Goal: Use online tool/utility: Utilize a website feature to perform a specific function

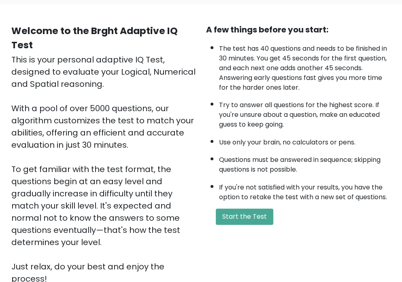
scroll to position [61, 0]
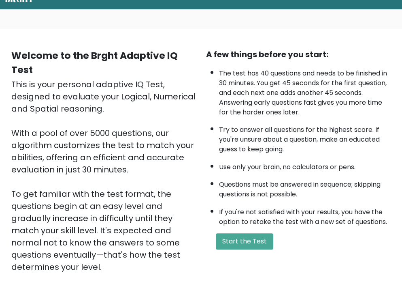
scroll to position [39, 0]
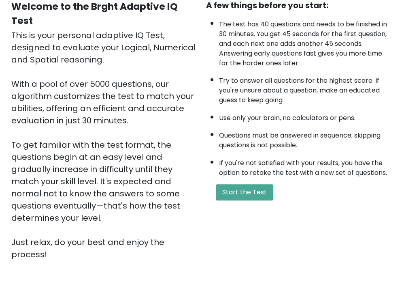
drag, startPoint x: 405, startPoint y: 151, endPoint x: 404, endPoint y: 202, distance: 51.1
click at [402, 202] on html "BRGHT BRGHT Welcome to the Brght Adaptive IQ Test This is your personal adaptiv…" at bounding box center [201, 139] width 402 height 446
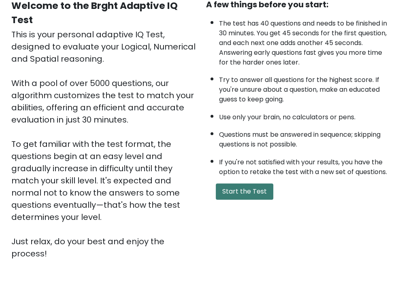
click at [238, 188] on button "Start the Test" at bounding box center [245, 191] width 58 height 16
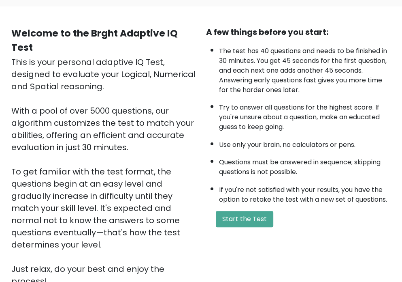
scroll to position [62, 0]
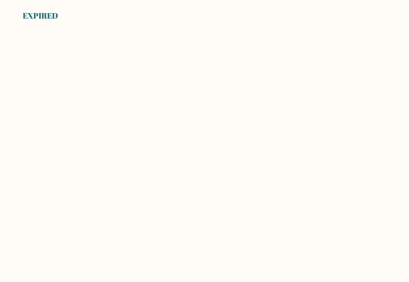
click at [225, 163] on body "EXPIRED" at bounding box center [204, 141] width 409 height 282
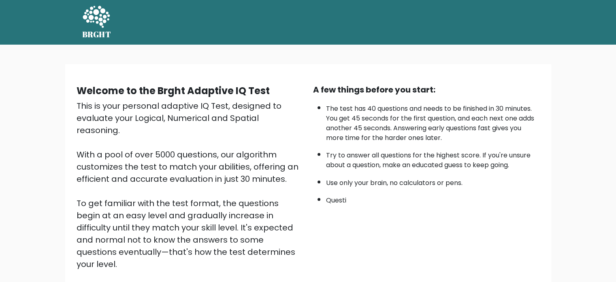
scroll to position [40, 0]
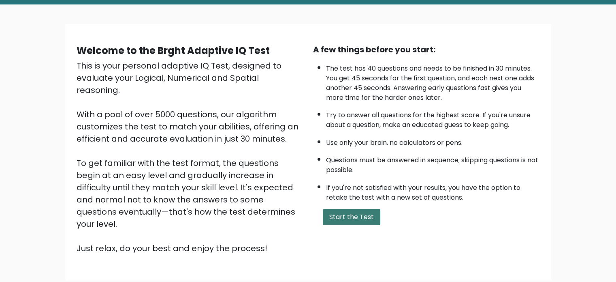
click at [351, 215] on button "Start the Test" at bounding box center [352, 217] width 58 height 16
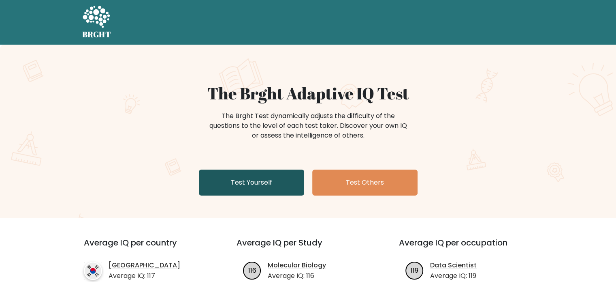
click at [274, 184] on link "Test Yourself" at bounding box center [251, 182] width 105 height 26
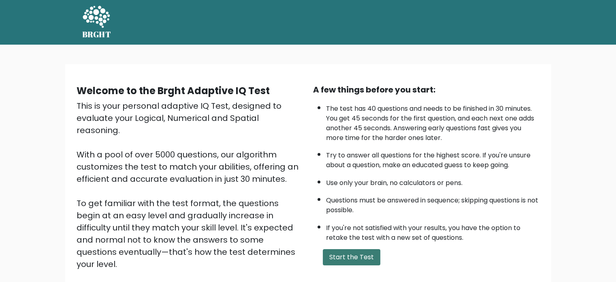
click at [362, 249] on button "Start the Test" at bounding box center [352, 257] width 58 height 16
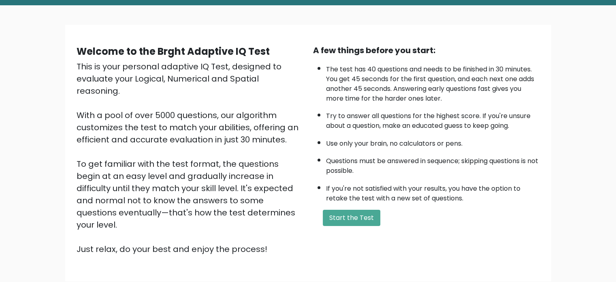
scroll to position [40, 0]
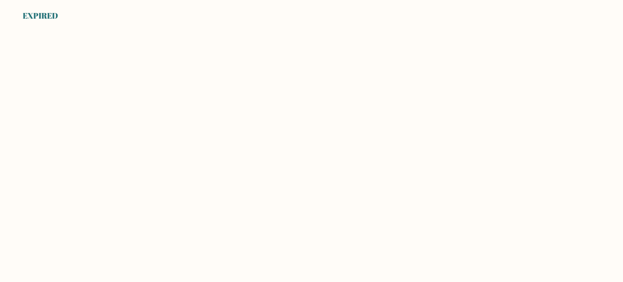
click at [311, 100] on body "EXPIRED" at bounding box center [311, 141] width 623 height 282
click at [306, 94] on body "EXPIRED" at bounding box center [311, 141] width 623 height 282
drag, startPoint x: 37, startPoint y: 14, endPoint x: 97, endPoint y: 15, distance: 60.0
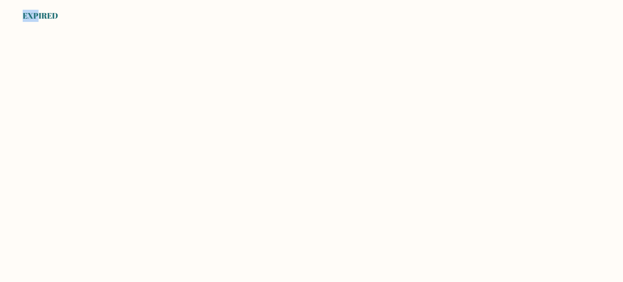
click at [83, 14] on div "EXPIRED" at bounding box center [311, 11] width 623 height 22
click at [194, 32] on body "EXPIRED" at bounding box center [311, 141] width 623 height 282
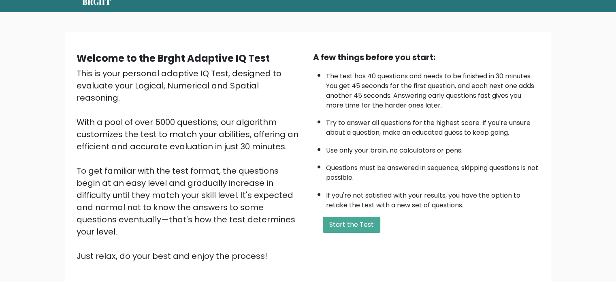
scroll to position [40, 0]
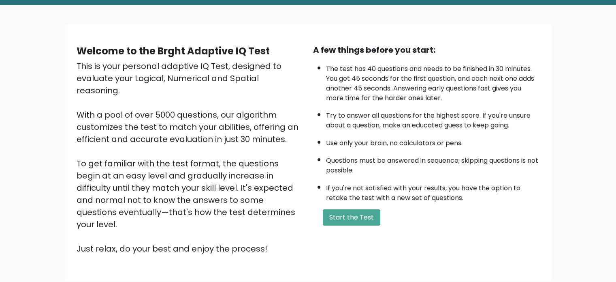
click at [326, 224] on div "A few things before you start: The test has 40 questions and needs to be finish…" at bounding box center [426, 149] width 237 height 211
click at [332, 215] on button "Start the Test" at bounding box center [352, 217] width 58 height 16
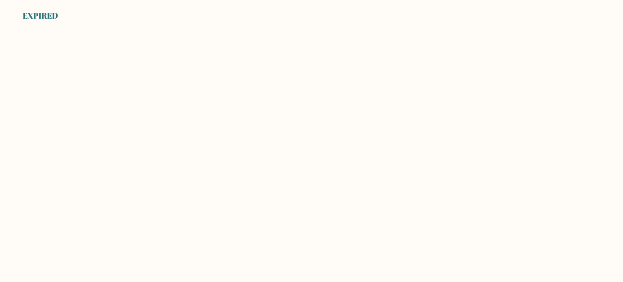
click at [465, 47] on body "EXPIRED" at bounding box center [311, 141] width 623 height 282
click at [43, 20] on div "EXPIRED" at bounding box center [40, 16] width 35 height 12
click at [83, 119] on body "EXPIRED" at bounding box center [311, 141] width 623 height 282
drag, startPoint x: 114, startPoint y: 160, endPoint x: 131, endPoint y: 161, distance: 16.3
click at [115, 161] on body "EXPIRED" at bounding box center [311, 141] width 623 height 282
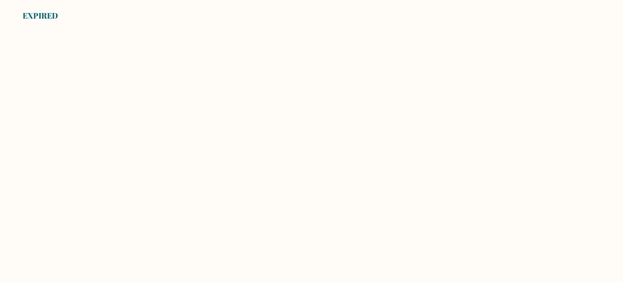
drag, startPoint x: 178, startPoint y: 161, endPoint x: 234, endPoint y: 157, distance: 56.9
click at [186, 158] on body "EXPIRED" at bounding box center [311, 141] width 623 height 282
drag, startPoint x: 240, startPoint y: 157, endPoint x: 244, endPoint y: 155, distance: 4.2
click at [244, 155] on body "EXPIRED" at bounding box center [311, 141] width 623 height 282
drag, startPoint x: 247, startPoint y: 154, endPoint x: 261, endPoint y: 148, distance: 15.1
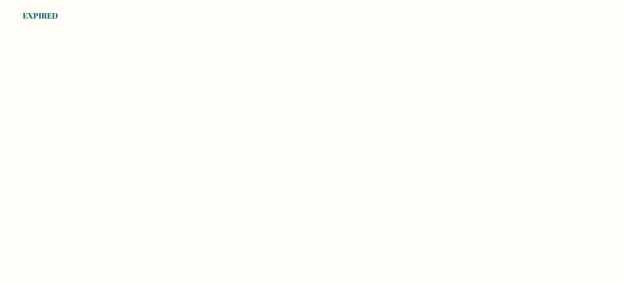
click at [249, 153] on body "EXPIRED" at bounding box center [311, 141] width 623 height 282
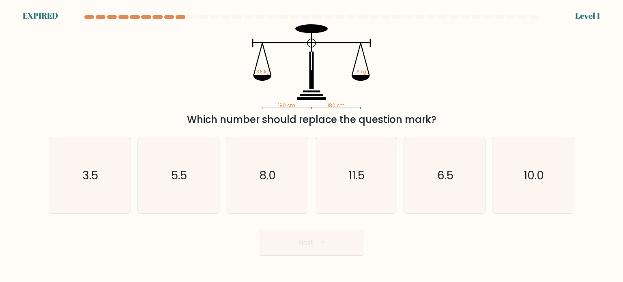
click at [177, 55] on div "180 cm 180 cm 3.5 kg ? kg Which number should replace the question mark?" at bounding box center [311, 75] width 535 height 103
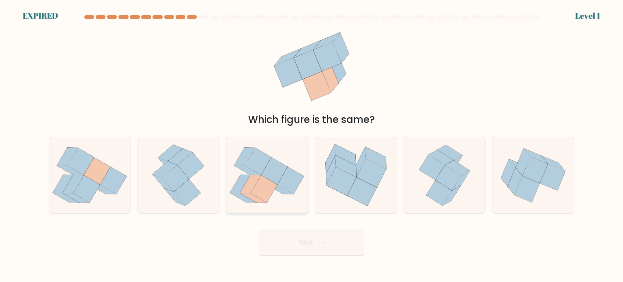
click at [275, 194] on icon at bounding box center [266, 175] width 81 height 72
click at [311, 145] on input "c." at bounding box center [311, 143] width 0 height 4
radio input "true"
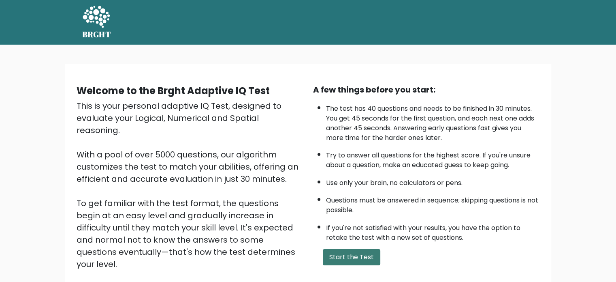
click at [373, 261] on button "Start the Test" at bounding box center [352, 257] width 58 height 16
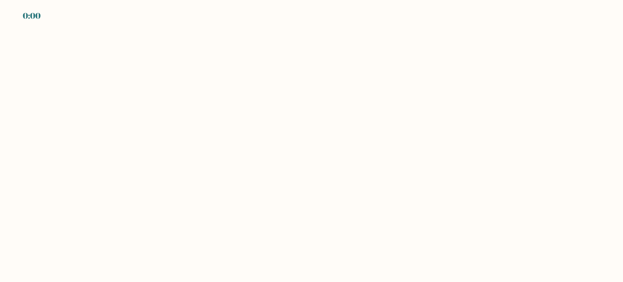
click at [305, 238] on body "0:00" at bounding box center [311, 141] width 623 height 282
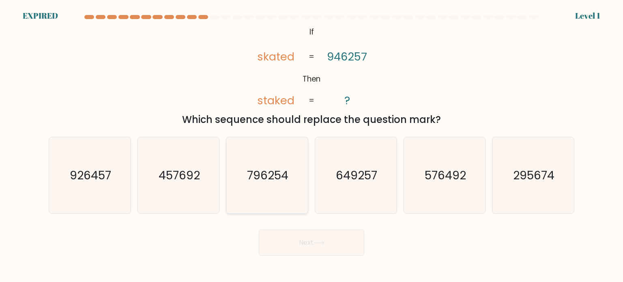
click at [289, 172] on icon "796254" at bounding box center [267, 175] width 76 height 76
click at [311, 145] on input "c. 796254" at bounding box center [311, 143] width 0 height 4
radio input "true"
click at [321, 240] on button "Next" at bounding box center [311, 242] width 105 height 26
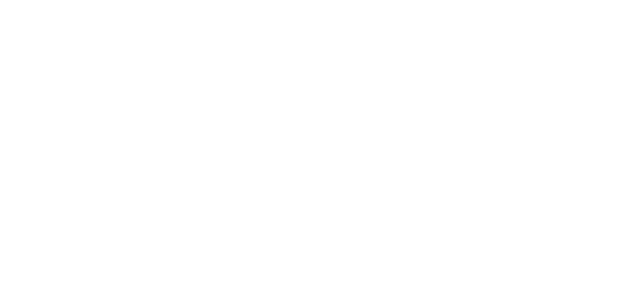
click at [0, 0] on html at bounding box center [0, 0] width 0 height 0
